Goal: Obtain resource: Download file/media

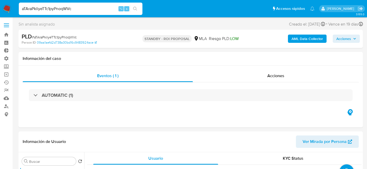
select select "10"
click at [85, 7] on input "aTAraPkiiyeTTc1pyPnoqWVc" at bounding box center [81, 8] width 124 height 7
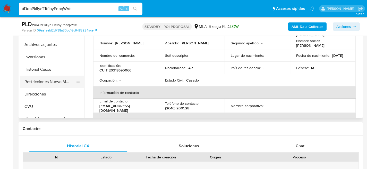
scroll to position [118, 0]
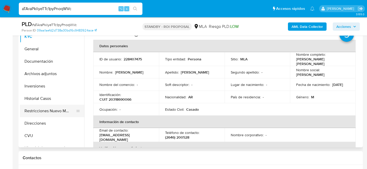
click at [33, 112] on button "Restricciones Nuevo Mundo" at bounding box center [50, 110] width 60 height 12
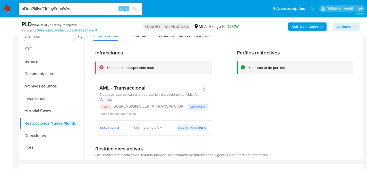
scroll to position [107, 0]
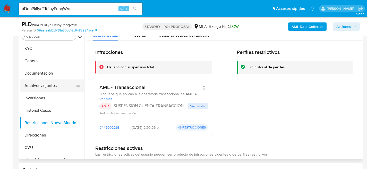
click at [48, 85] on button "Archivos adjuntos" at bounding box center [50, 85] width 60 height 12
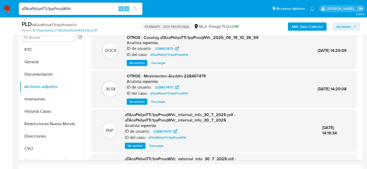
scroll to position [105, 0]
click at [158, 63] on span "Descargar" at bounding box center [158, 62] width 14 height 5
click at [88, 10] on input "aTAraPkiiyeTTc1pyPnoqWVc" at bounding box center [81, 8] width 124 height 7
paste input "HLfWWeNlyj5S6Qvl4mqibrU"
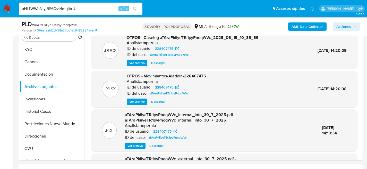
type input "aHLfWWeNlyj5S6Qvl4mqibrU"
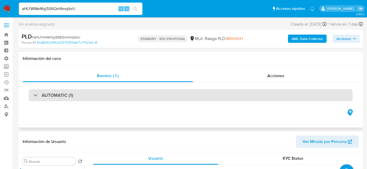
select select "10"
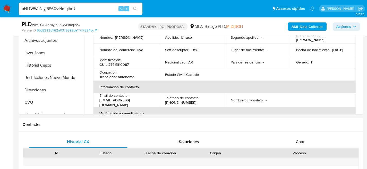
scroll to position [97, 0]
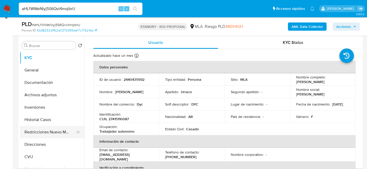
click at [29, 128] on button "Restricciones Nuevo Mundo" at bounding box center [50, 132] width 60 height 12
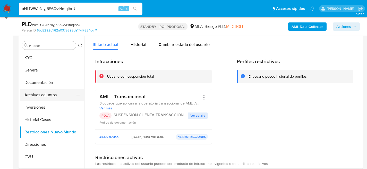
click at [30, 94] on button "Archivos adjuntos" at bounding box center [50, 95] width 60 height 12
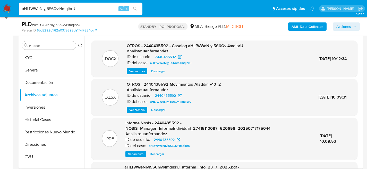
click at [155, 70] on span "Descargar" at bounding box center [158, 70] width 14 height 5
click at [90, 10] on input "aHLfWWeNlyj5S6Qvl4mqibrU" at bounding box center [81, 8] width 124 height 7
paste input "s1dIn2PE5bTqsQYWoaE3niNF"
type input "s1dIn2PE5bTqsQYWoaE3niNF"
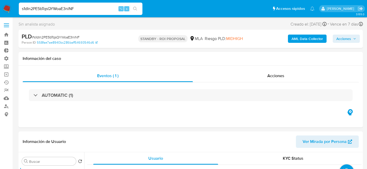
select select "10"
click at [79, 8] on input "s1dIn2PE5bTqsQYWoaE3niNF" at bounding box center [81, 8] width 124 height 7
paste input "Cm8j5Bh7aFml4chczAp9Jvat"
type input "Cm8j5Bh7aFml4chczAp9Jvat"
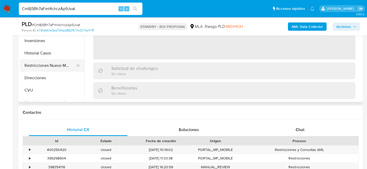
click at [40, 68] on button "Restricciones Nuevo Mundo" at bounding box center [50, 65] width 60 height 12
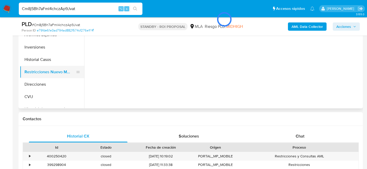
select select "10"
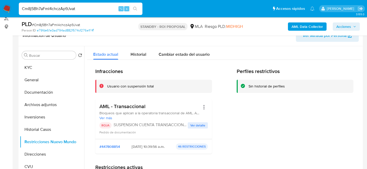
scroll to position [92, 0]
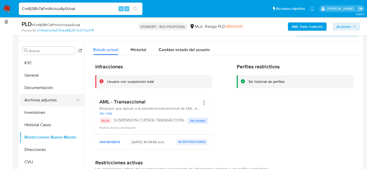
click at [27, 98] on button "Archivos adjuntos" at bounding box center [50, 100] width 60 height 12
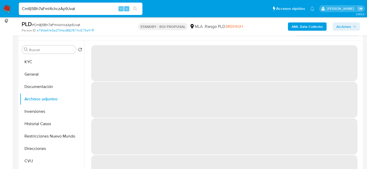
scroll to position [94, 0]
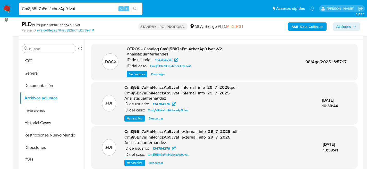
click at [159, 74] on span "Descargar" at bounding box center [158, 74] width 14 height 5
click at [70, 11] on input "Cm8j5Bh7aFml4chczAp9Jvat" at bounding box center [81, 8] width 124 height 7
paste input "s1dIn2PE5bTqsQYWoaE3niNF"
type input "s1dIn2PE5bTqsQYWoaE3niNF"
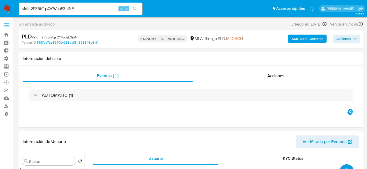
select select "10"
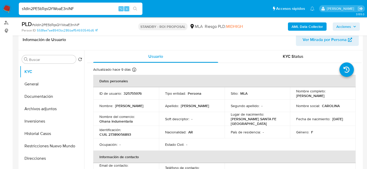
scroll to position [85, 0]
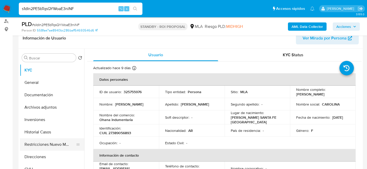
click at [25, 147] on button "Restricciones Nuevo Mundo" at bounding box center [50, 144] width 60 height 12
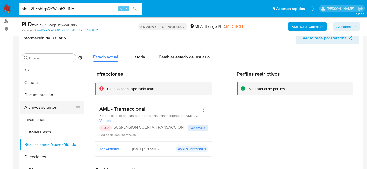
click at [49, 109] on button "Archivos adjuntos" at bounding box center [50, 107] width 60 height 12
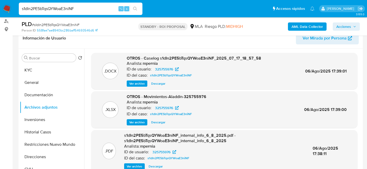
click at [152, 87] on div ".DOCX OTROS - Caselog s1dIn2PE5bTqsQYWoaE3niNF_2025_07_17_18_57_58 Analista: mp…" at bounding box center [224, 71] width 266 height 37
click at [155, 84] on span "Descargar" at bounding box center [158, 83] width 14 height 5
click at [60, 17] on nav "Pausado Ver notificaciones s1dIn2PE5bTqsQYWoaE3niNF ⌥ s Accesos rápidos Presion…" at bounding box center [183, 8] width 367 height 17
click at [58, 13] on div "s1dIn2PE5bTqsQYWoaE3niNF ⌥ s" at bounding box center [81, 9] width 124 height 12
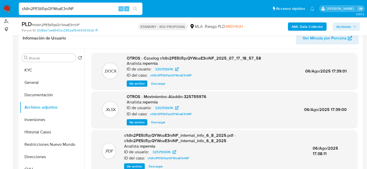
click at [59, 10] on input "s1dIn2PE5bTqsQYWoaE3niNF" at bounding box center [81, 8] width 124 height 7
paste input "ua3Dg4OKhU6vsFW5ib4U96VI"
type input "ua3Dg4OKhU6vsFW5ib4U96VI"
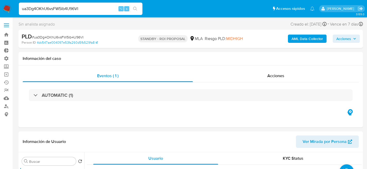
select select "10"
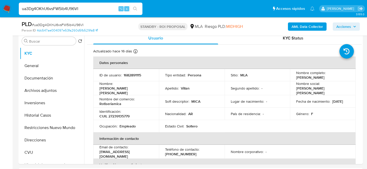
scroll to position [101, 0]
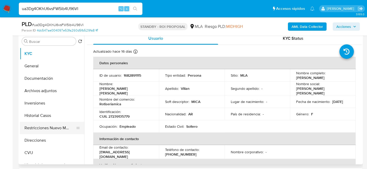
click at [43, 131] on button "Restricciones Nuevo Mundo" at bounding box center [50, 127] width 60 height 12
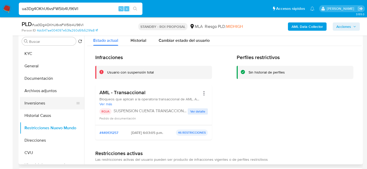
click at [60, 97] on button "Inversiones" at bounding box center [50, 103] width 60 height 12
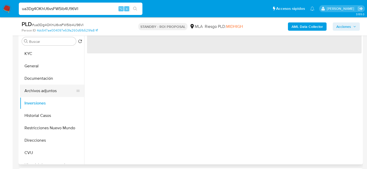
click at [55, 93] on button "Archivos adjuntos" at bounding box center [50, 90] width 60 height 12
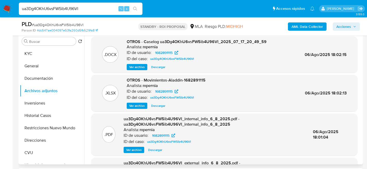
click at [161, 67] on span "Descargar" at bounding box center [158, 66] width 14 height 5
